Goal: Task Accomplishment & Management: Complete application form

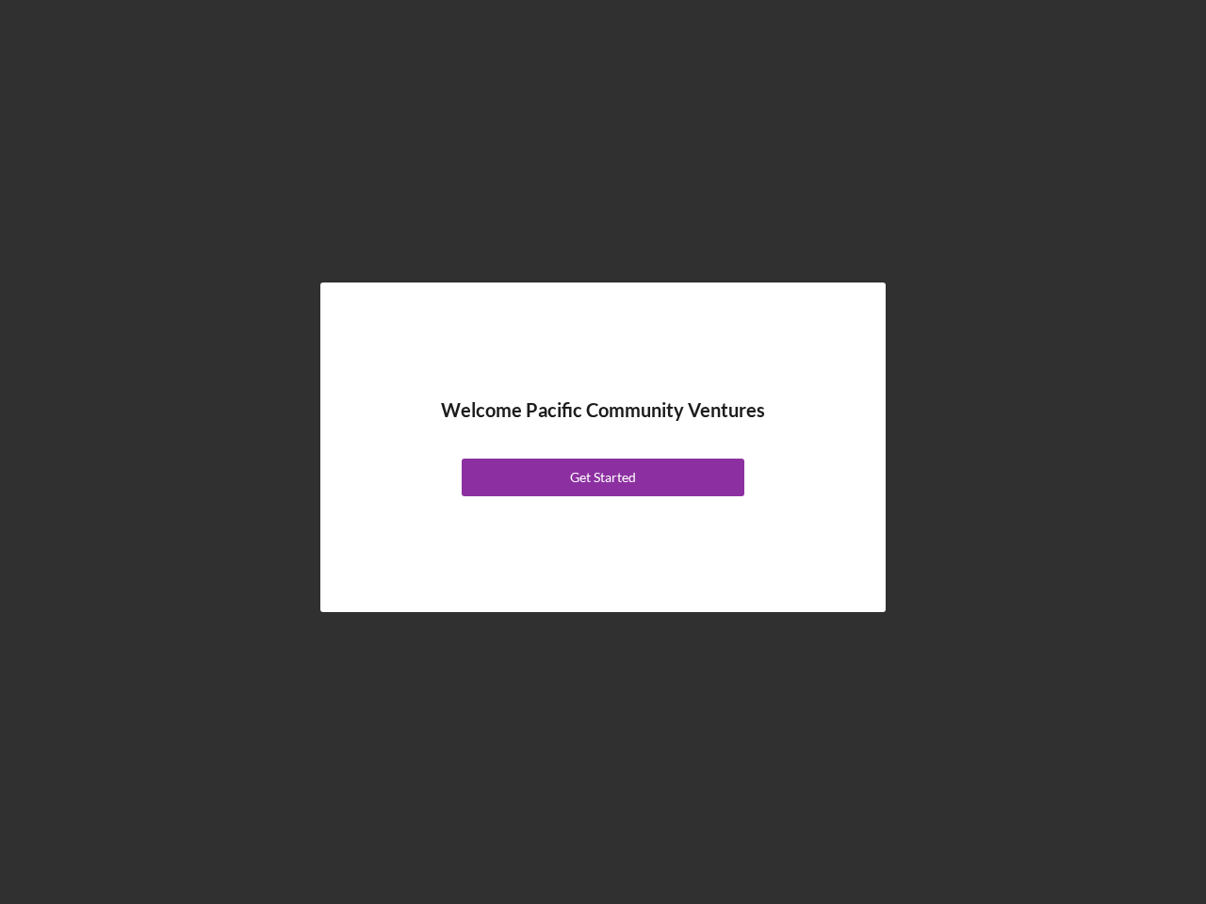
click at [603, 452] on div "Welcome Pacific Community Ventures Get Started" at bounding box center [602, 448] width 471 height 236
click at [603, 478] on div "Get Started" at bounding box center [603, 478] width 66 height 38
